Goal: Task Accomplishment & Management: Manage account settings

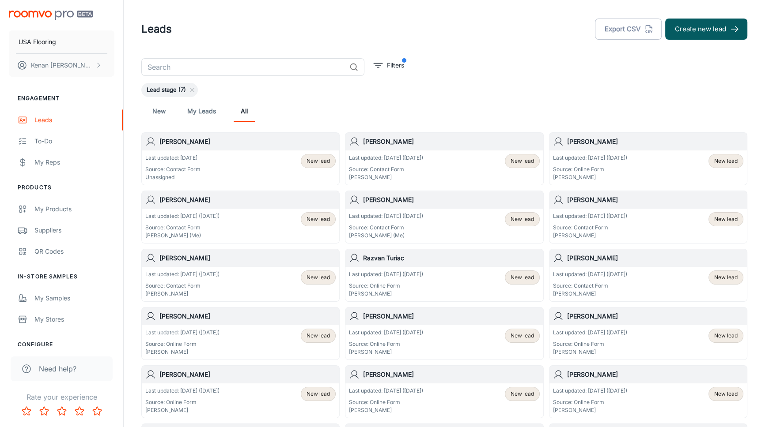
click at [250, 162] on div "Last updated: [DATE] Source: Contact Form Unassigned New lead" at bounding box center [240, 167] width 190 height 27
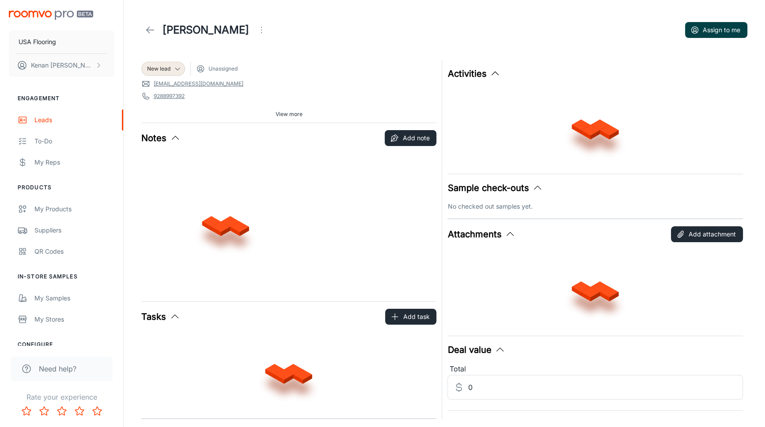
click at [705, 23] on button "Assign to me" at bounding box center [716, 30] width 62 height 16
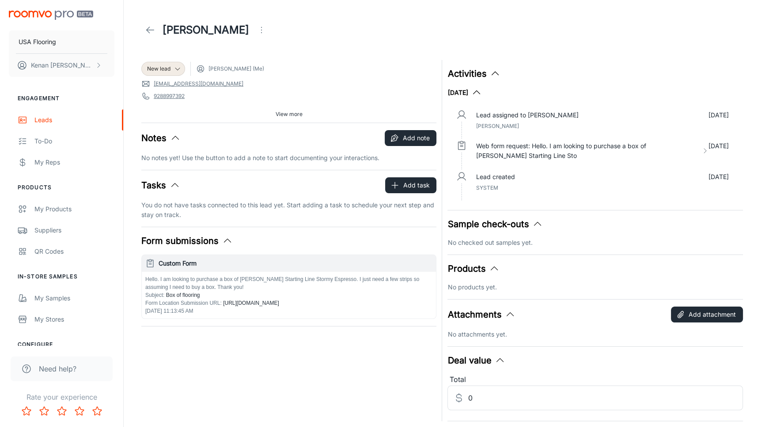
click at [145, 32] on icon at bounding box center [150, 30] width 11 height 11
